Goal: Obtain resource: Download file/media

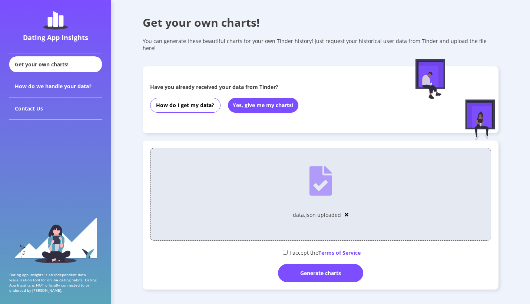
click at [287, 247] on div "I accept the Terms of Service" at bounding box center [320, 252] width 341 height 12
click at [284, 250] on input "checkbox" at bounding box center [285, 252] width 5 height 5
checkbox input "true"
click at [299, 268] on div "Generate charts" at bounding box center [320, 273] width 85 height 18
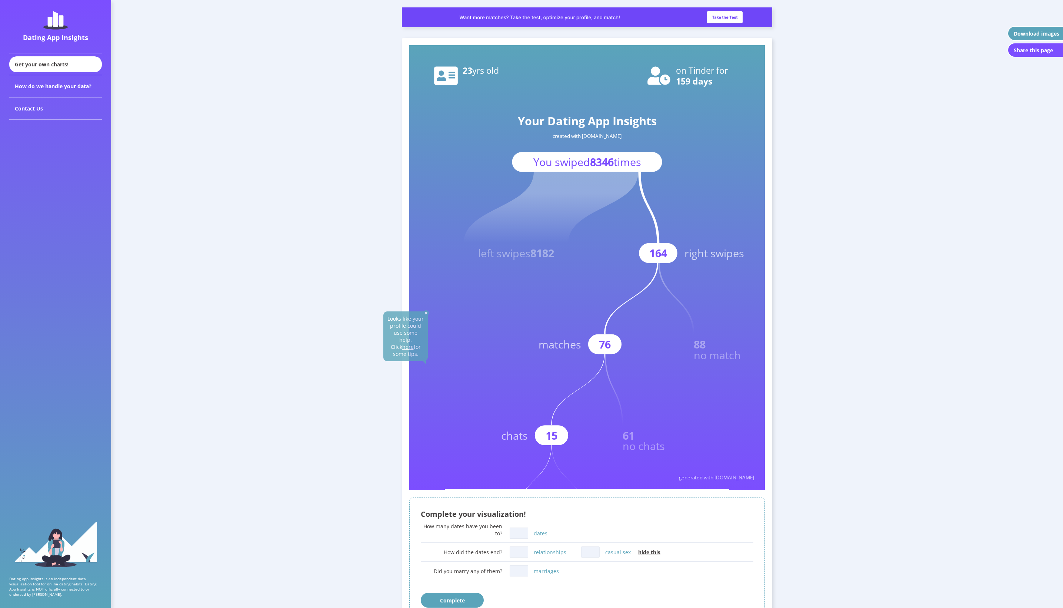
click at [427, 303] on img at bounding box center [426, 313] width 6 height 6
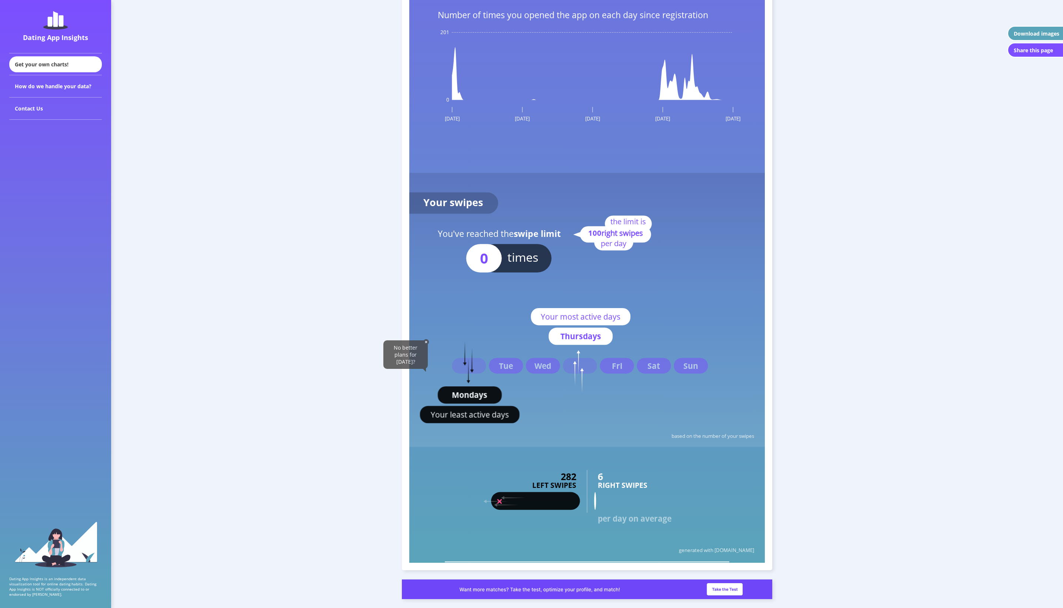
scroll to position [1140, 0]
click at [427, 303] on img at bounding box center [426, 341] width 6 height 6
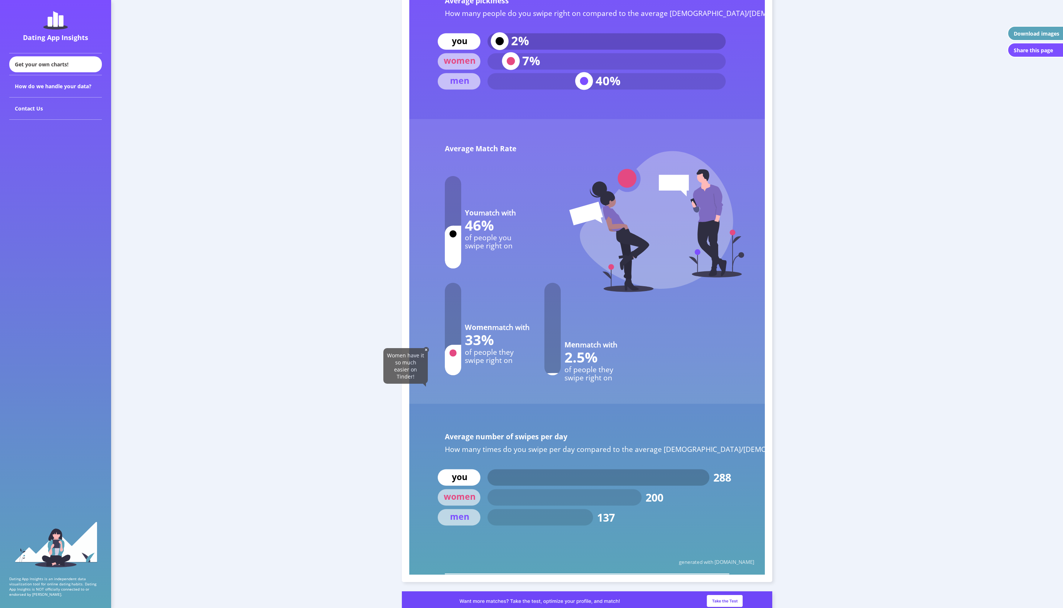
scroll to position [2961, 0]
click at [428, 303] on img at bounding box center [426, 349] width 6 height 6
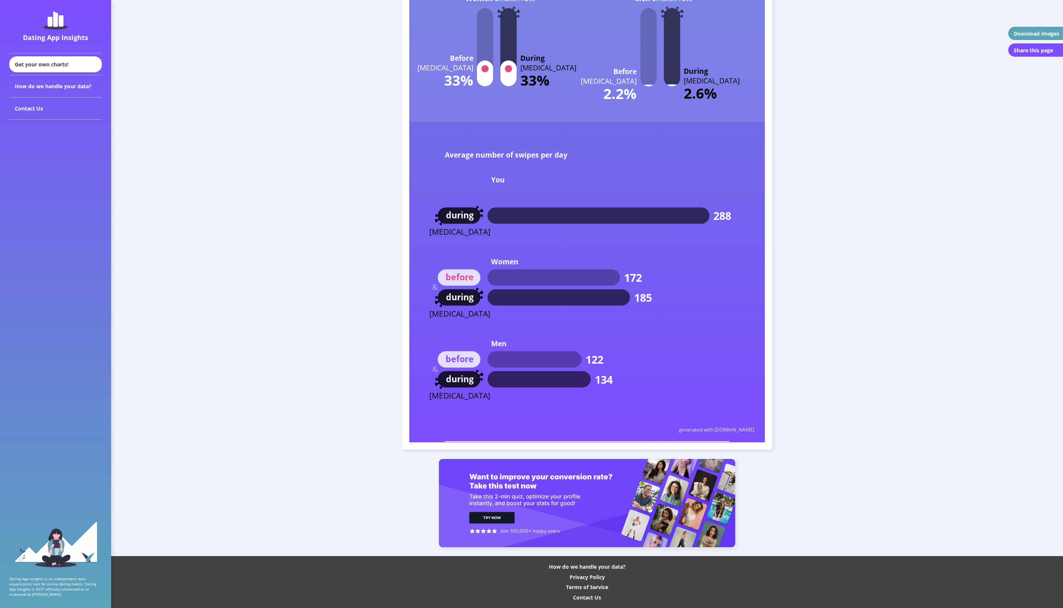
scroll to position [4124, 0]
click at [529, 31] on div "Download images" at bounding box center [1037, 33] width 46 height 7
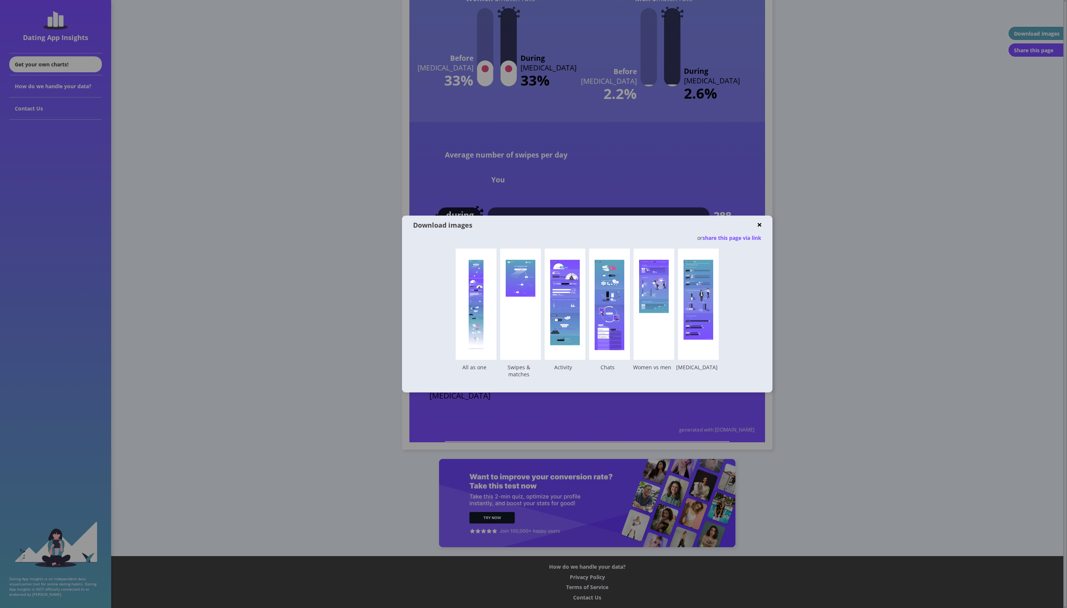
click at [465, 223] on div "Download images" at bounding box center [585, 224] width 345 height 9
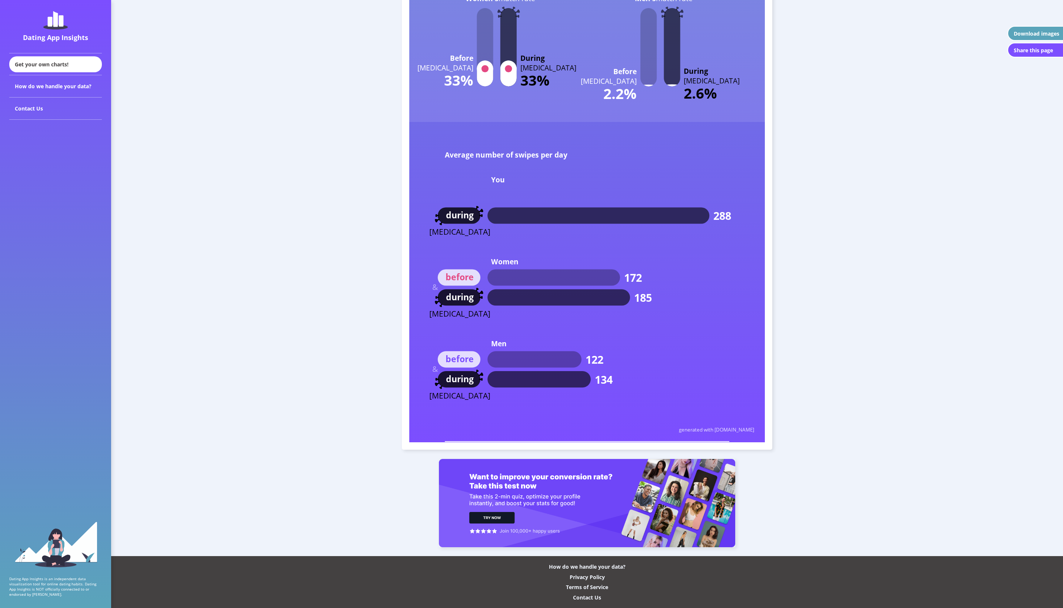
click at [529, 33] on div "Download images" at bounding box center [1037, 33] width 46 height 7
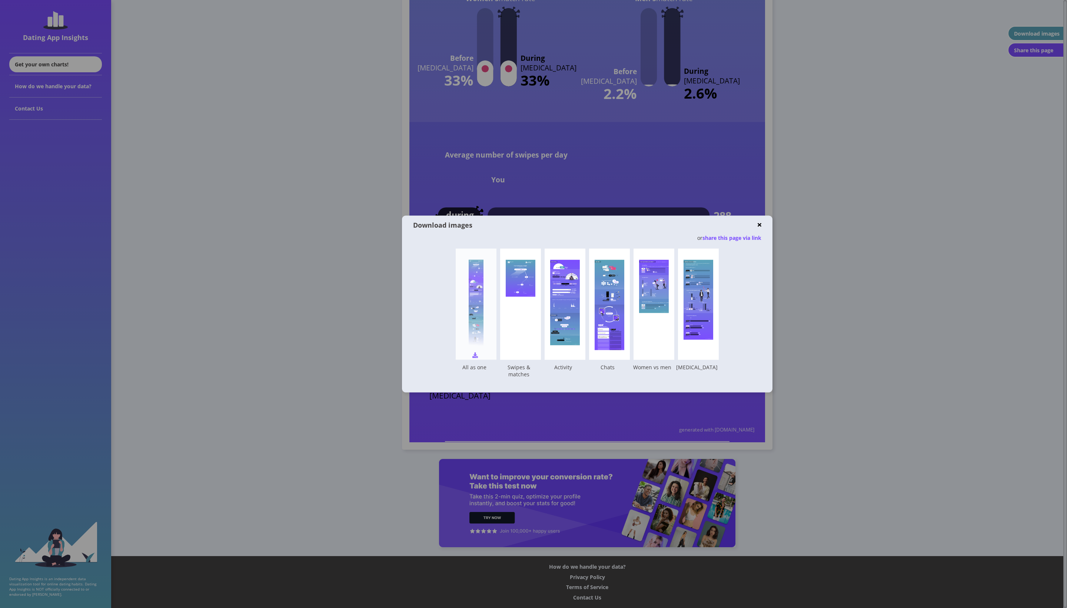
click at [477, 303] on img at bounding box center [475, 355] width 6 height 6
click at [521, 303] on img at bounding box center [520, 355] width 6 height 6
click at [529, 303] on img at bounding box center [564, 355] width 6 height 6
click at [529, 303] on img at bounding box center [609, 355] width 6 height 6
click at [529, 303] on img at bounding box center [653, 355] width 6 height 6
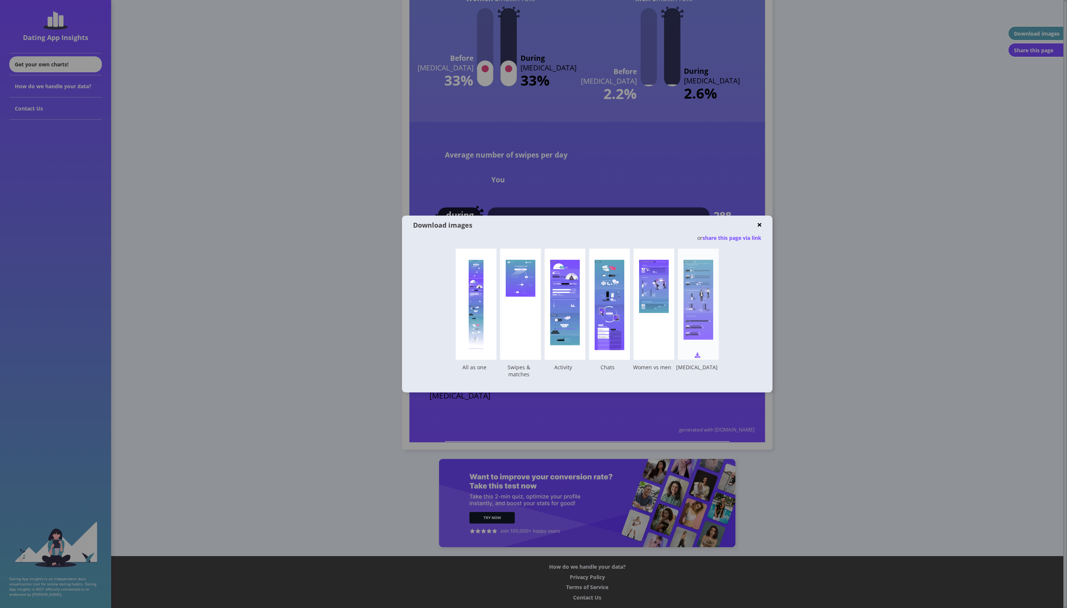
click at [529, 303] on img at bounding box center [698, 355] width 6 height 6
click at [529, 222] on img at bounding box center [760, 225] width 4 height 6
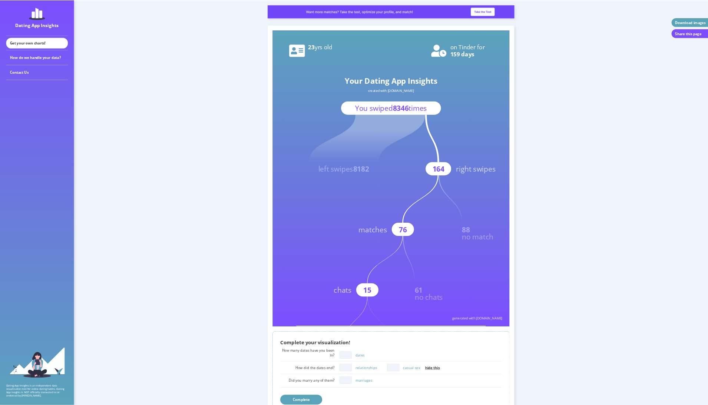
scroll to position [0, 0]
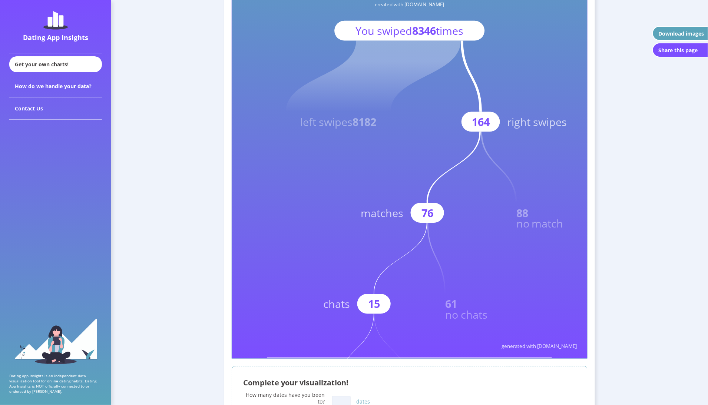
scroll to position [433, 0]
